Goal: Task Accomplishment & Management: Complete application form

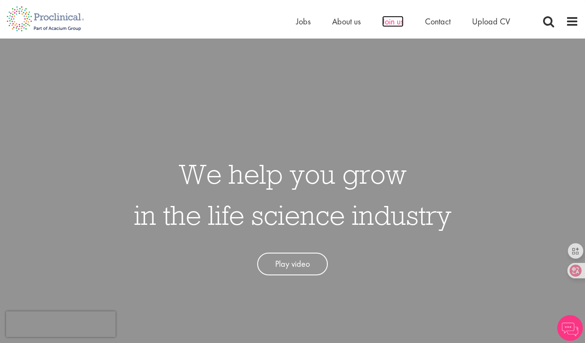
click at [389, 19] on span "Join us" at bounding box center [392, 21] width 21 height 11
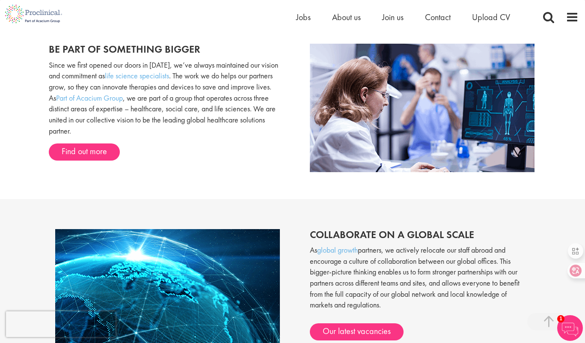
scroll to position [712, 0]
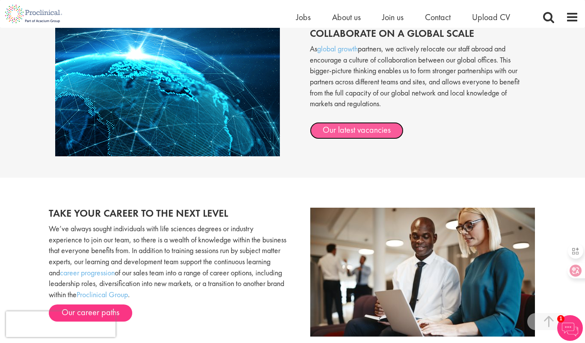
click at [387, 129] on link "Our latest vacancies" at bounding box center [357, 130] width 94 height 17
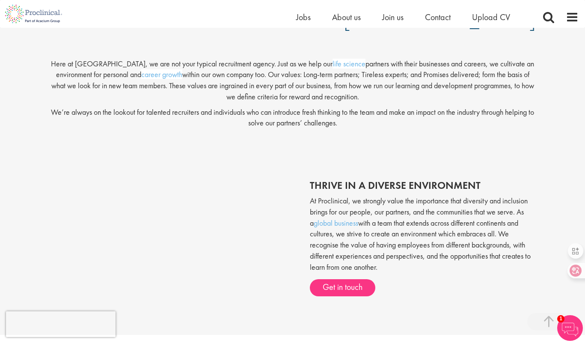
scroll to position [94, 0]
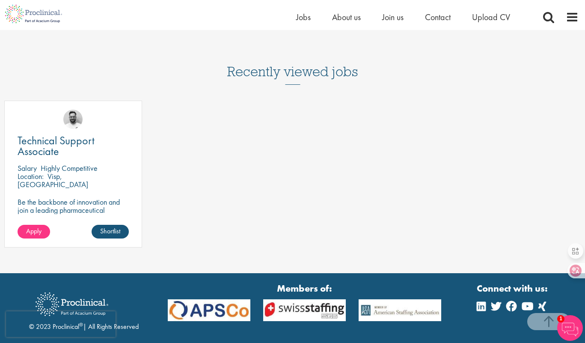
scroll to position [615, 0]
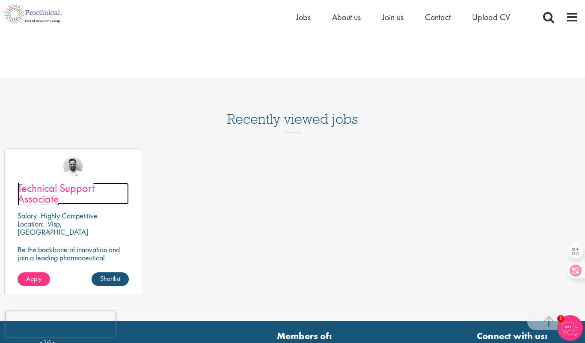
click at [49, 195] on span "Technical Support Associate" at bounding box center [56, 193] width 77 height 25
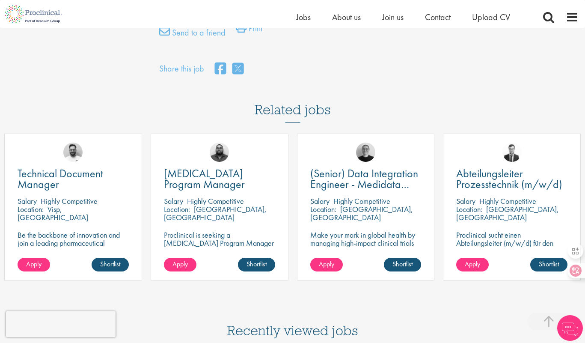
scroll to position [690, 0]
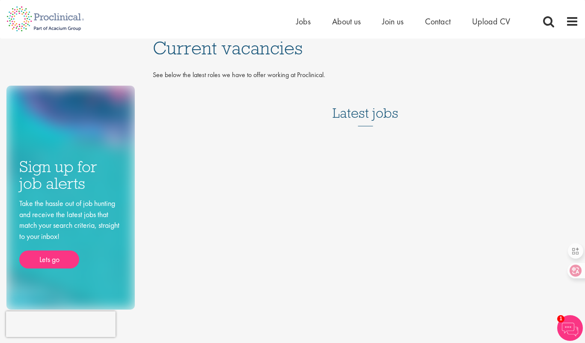
drag, startPoint x: 233, startPoint y: 80, endPoint x: 360, endPoint y: 88, distance: 126.5
click at [335, 84] on div "Current vacancies See below the latest roles we have to offer working at Procli…" at bounding box center [365, 88] width 439 height 98
click at [368, 89] on h3 "Latest jobs" at bounding box center [366, 105] width 66 height 42
click at [547, 19] on span at bounding box center [548, 21] width 13 height 13
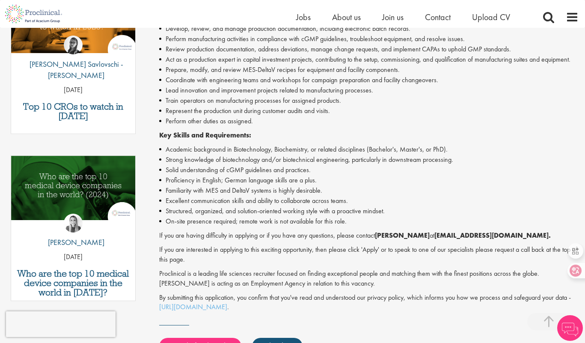
scroll to position [370, 0]
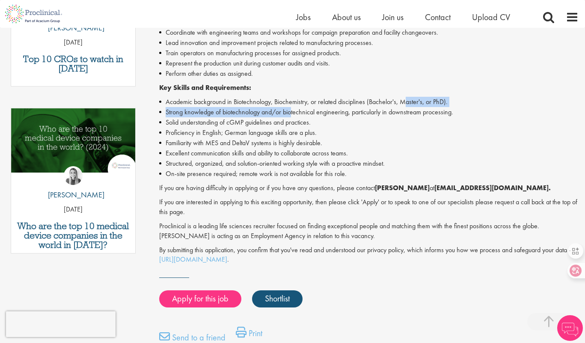
drag, startPoint x: 406, startPoint y: 107, endPoint x: 297, endPoint y: 121, distance: 110.1
click at [289, 111] on ul "Academic background in Biotechnology, Biochemistry, or related disciplines (Bac…" at bounding box center [369, 138] width 420 height 82
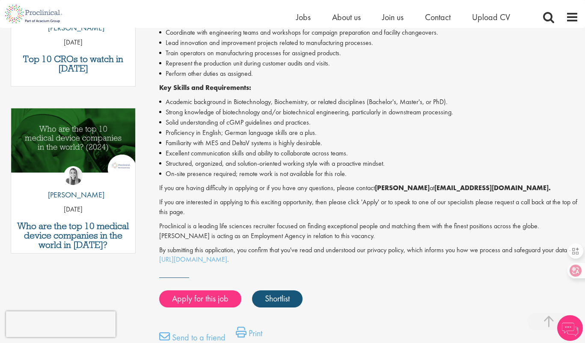
click at [366, 144] on li "Familiarity with MES and DeltaV systems is highly desirable." at bounding box center [369, 143] width 420 height 10
drag, startPoint x: 245, startPoint y: 183, endPoint x: 351, endPoint y: 185, distance: 106.2
click at [351, 185] on p "If you are having difficulty in applying or if you have any questions, please c…" at bounding box center [369, 188] width 420 height 10
click at [374, 189] on p "If you are having difficulty in applying or if you have any questions, please c…" at bounding box center [369, 188] width 420 height 10
drag, startPoint x: 328, startPoint y: 191, endPoint x: 357, endPoint y: 202, distance: 31.4
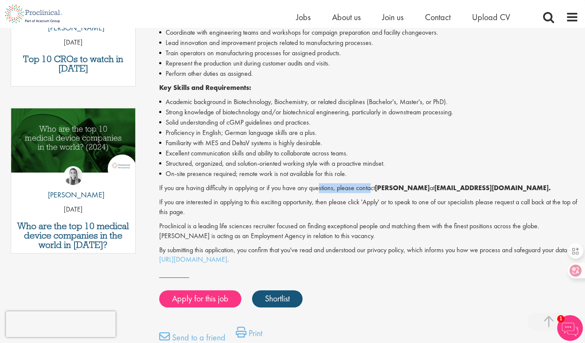
click at [319, 192] on p "If you are having difficulty in applying or if you have any questions, please c…" at bounding box center [369, 188] width 420 height 10
click at [382, 204] on p "If you are interested in applying to this exciting opportunity, then please cli…" at bounding box center [369, 207] width 420 height 20
click at [217, 303] on link "Apply for this job" at bounding box center [200, 298] width 82 height 17
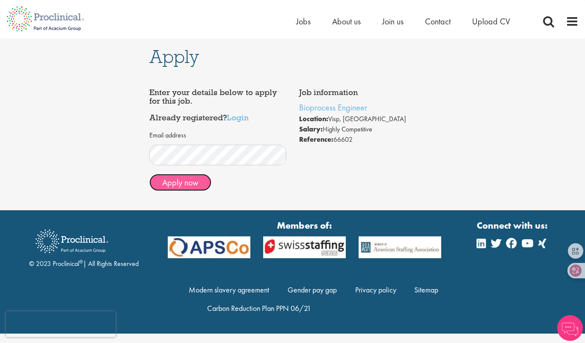
click at [195, 185] on button "Apply now" at bounding box center [180, 182] width 62 height 17
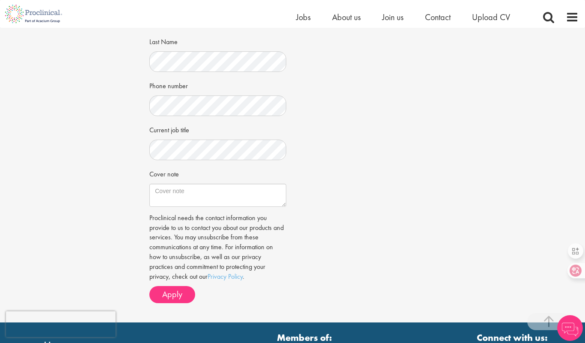
click at [346, 146] on div "Job information Bioprocess Engineer Location: [GEOGRAPHIC_DATA], [GEOGRAPHIC_DA…" at bounding box center [292, 97] width 299 height 426
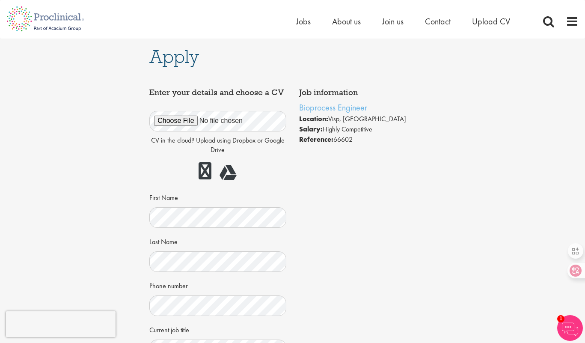
click at [349, 172] on div "Job information Bioprocess Engineer Location: [GEOGRAPHIC_DATA], [GEOGRAPHIC_DA…" at bounding box center [292, 297] width 299 height 426
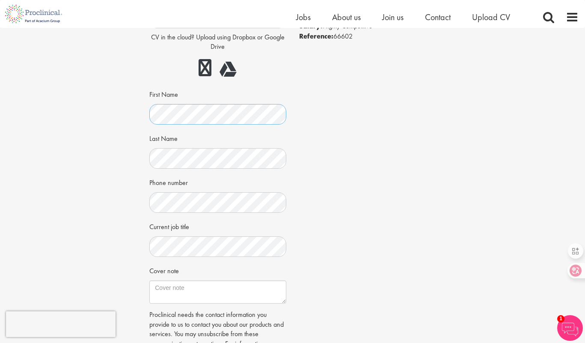
scroll to position [133, 0]
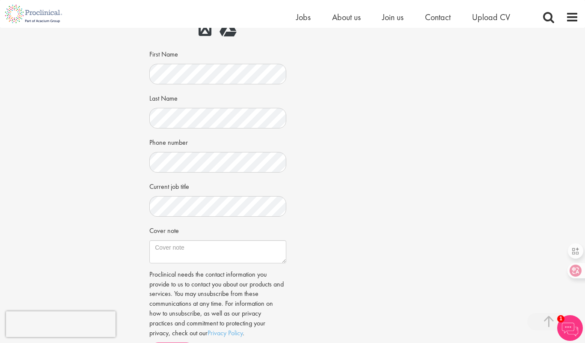
click at [181, 193] on div "Current job title" at bounding box center [217, 198] width 137 height 38
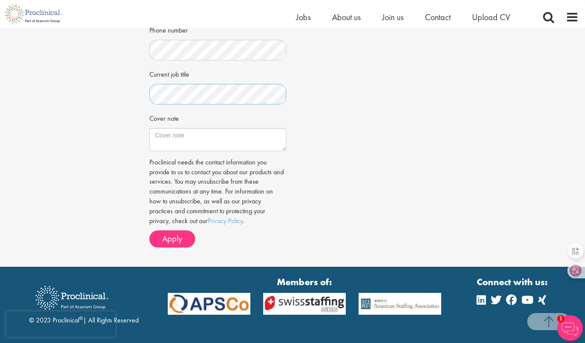
scroll to position [292, 0]
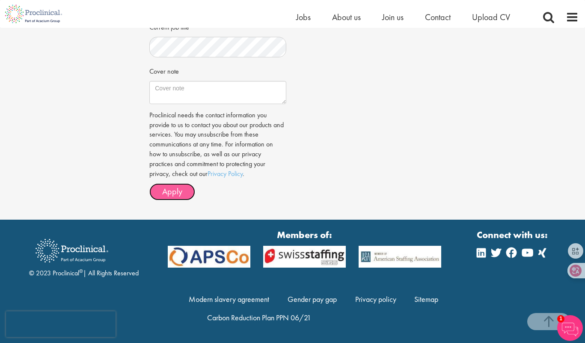
click at [180, 185] on button "Apply" at bounding box center [172, 191] width 46 height 17
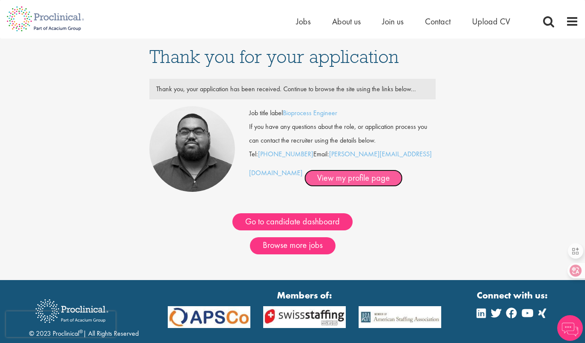
click at [325, 179] on link "View my profile page" at bounding box center [353, 178] width 98 height 17
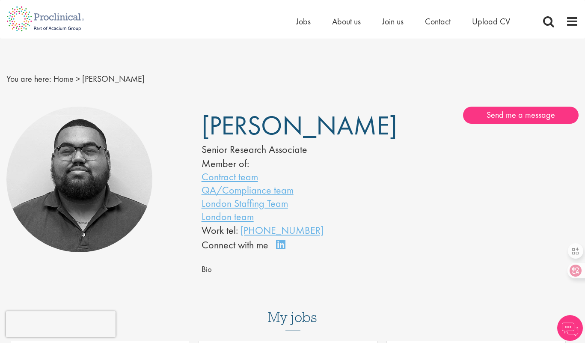
drag, startPoint x: 375, startPoint y: 131, endPoint x: 249, endPoint y: 130, distance: 125.4
click at [248, 129] on div "Ashley Bennett Senior Research Associate Member of: Contract team QA/Compliance…" at bounding box center [292, 180] width 195 height 146
click at [363, 140] on div "Ashley Bennett Senior Research Associate Member of: Contract team QA/Compliance…" at bounding box center [292, 180] width 195 height 146
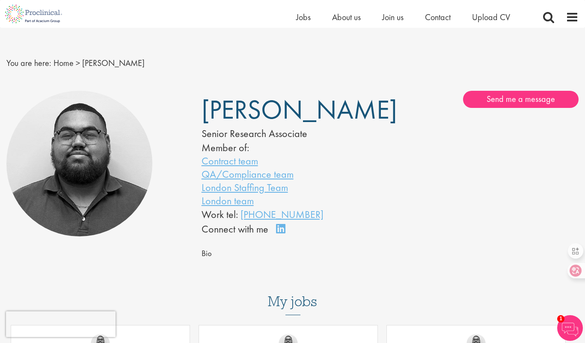
scroll to position [16, 0]
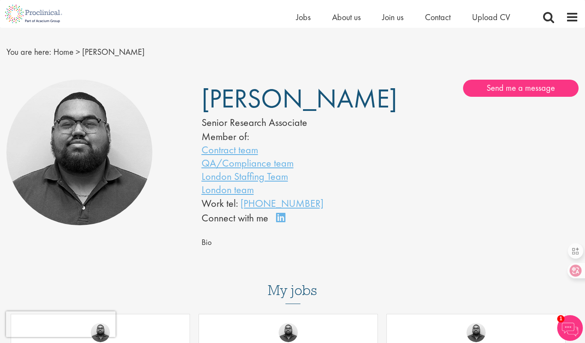
click at [367, 159] on div "Ashley Bennett Senior Research Associate Member of: Contract team QA/Compliance…" at bounding box center [292, 153] width 195 height 146
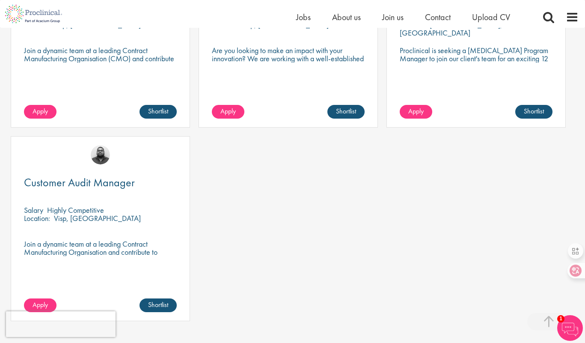
scroll to position [435, 0]
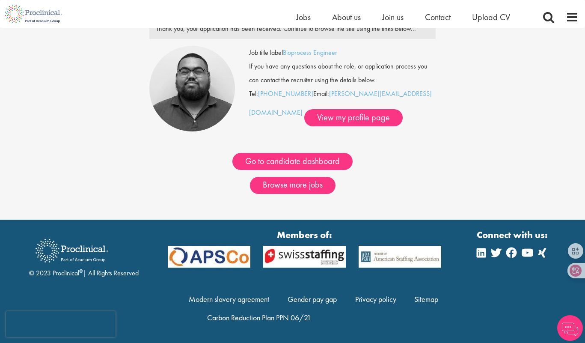
scroll to position [50, 0]
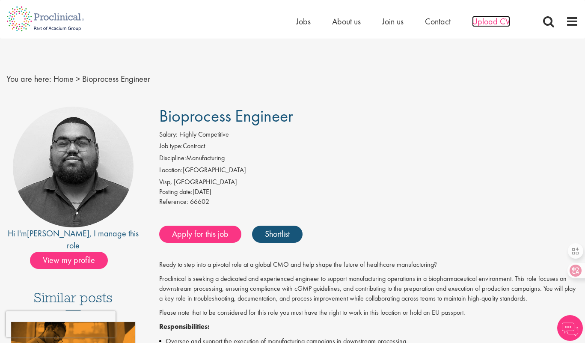
click at [500, 21] on span "Upload CV" at bounding box center [491, 21] width 38 height 11
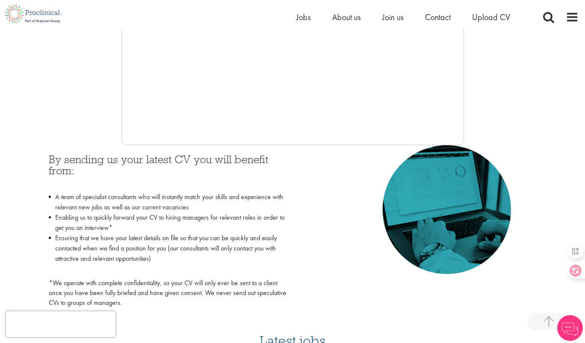
scroll to position [293, 0]
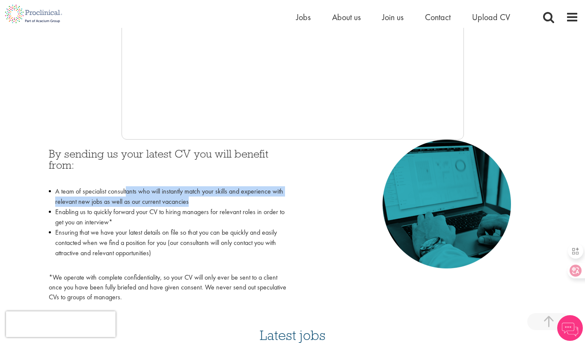
drag, startPoint x: 175, startPoint y: 196, endPoint x: 127, endPoint y: 196, distance: 47.5
click at [127, 196] on li "A team of specialist consultants who will instantly match your skills and exper…" at bounding box center [168, 196] width 238 height 21
click at [211, 204] on li "A team of specialist consultants who will instantly match your skills and exper…" at bounding box center [168, 196] width 238 height 21
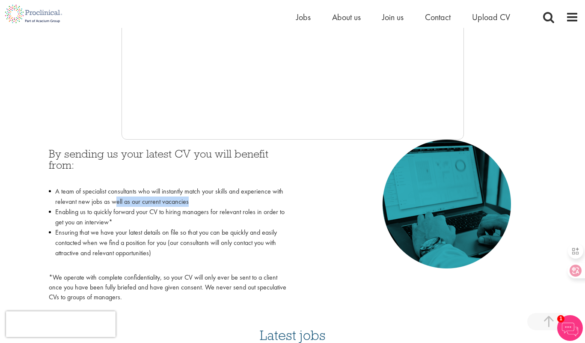
drag, startPoint x: 211, startPoint y: 204, endPoint x: 143, endPoint y: 207, distance: 67.7
click at [119, 205] on li "A team of specialist consultants who will instantly match your skills and exper…" at bounding box center [168, 196] width 238 height 21
click at [232, 210] on li "Enabling us to quickly forward your CV to hiring managers for relevant roles in…" at bounding box center [168, 217] width 238 height 21
drag, startPoint x: 155, startPoint y: 203, endPoint x: 142, endPoint y: 206, distance: 12.9
click at [123, 204] on li "A team of specialist consultants who will instantly match your skills and exper…" at bounding box center [168, 196] width 238 height 21
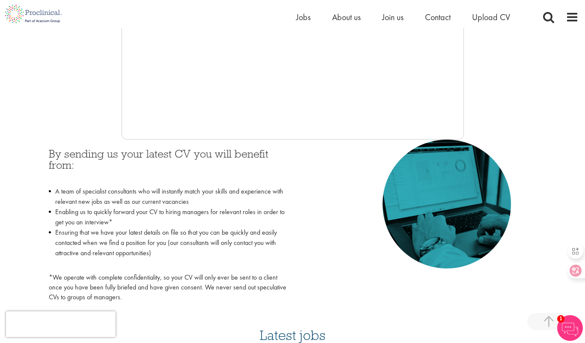
click at [223, 209] on li "Enabling us to quickly forward your CV to hiring managers for relevant roles in…" at bounding box center [168, 217] width 238 height 21
drag, startPoint x: 226, startPoint y: 197, endPoint x: 146, endPoint y: 202, distance: 79.8
click at [146, 202] on li "A team of specialist consultants who will instantly match your skills and exper…" at bounding box center [168, 196] width 238 height 21
click at [208, 209] on li "Enabling us to quickly forward your CV to hiring managers for relevant roles in…" at bounding box center [168, 217] width 238 height 21
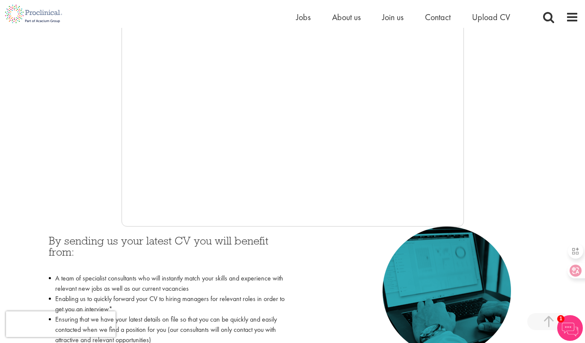
scroll to position [158, 0]
